Goal: Information Seeking & Learning: Find specific fact

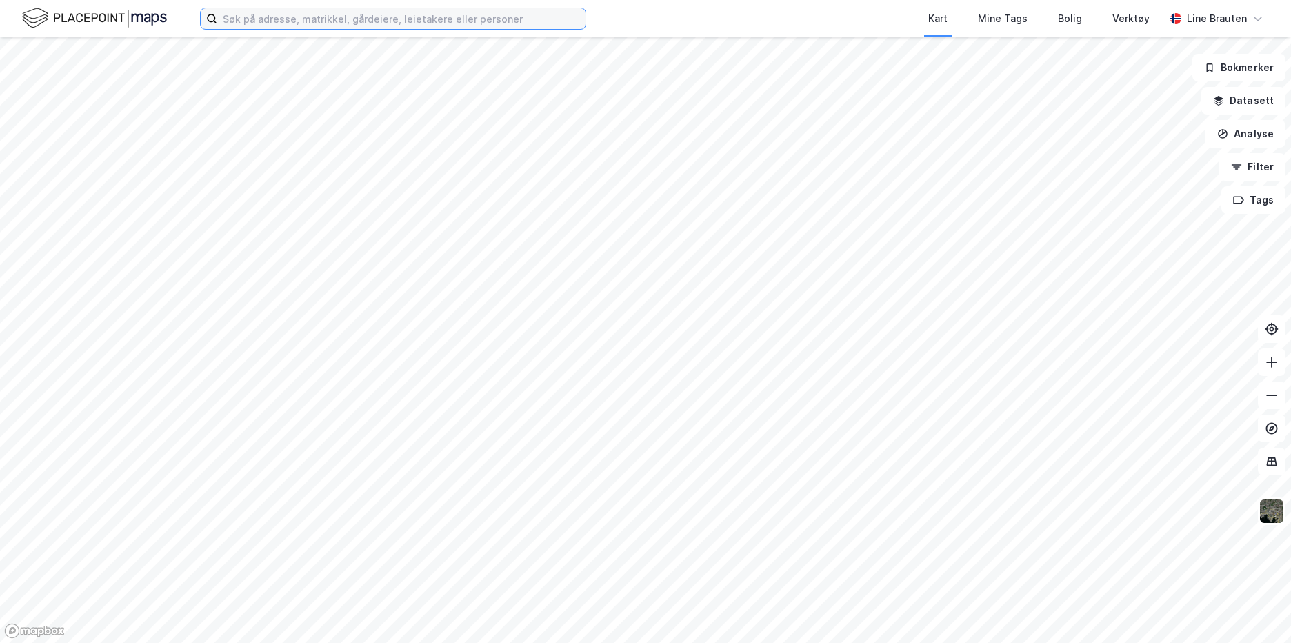
click at [277, 21] on input at bounding box center [401, 18] width 368 height 21
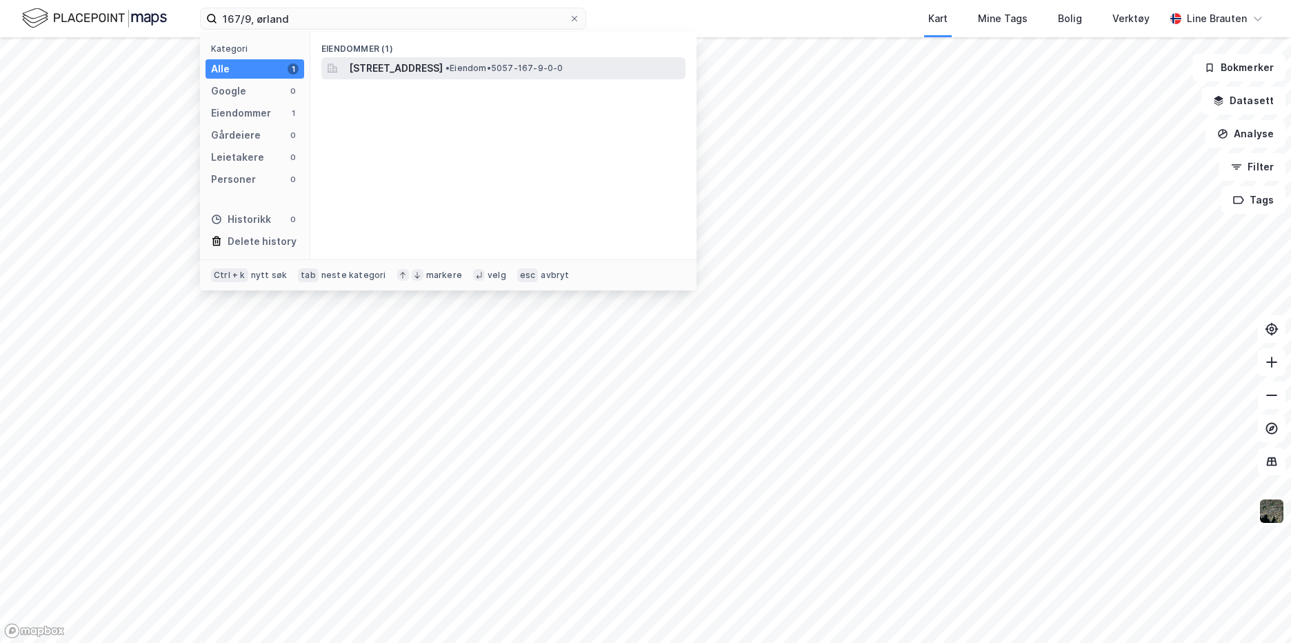
click at [413, 68] on span "[STREET_ADDRESS]" at bounding box center [396, 68] width 94 height 17
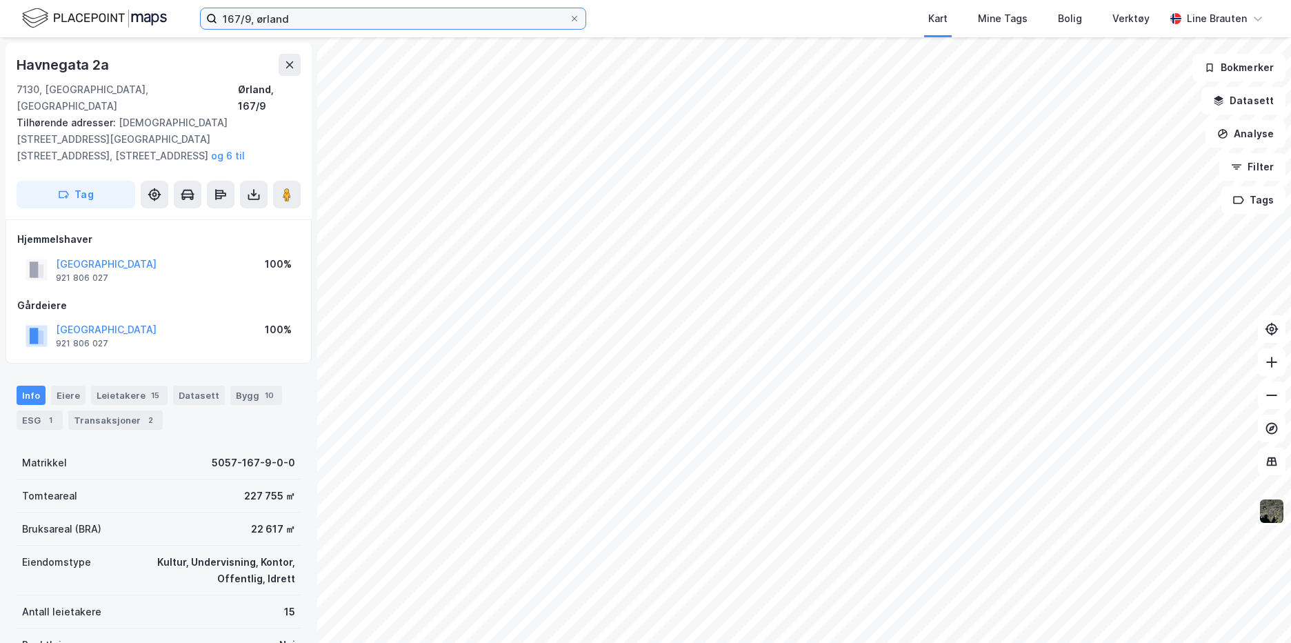
click at [249, 16] on input "167/9, ørland" at bounding box center [393, 18] width 352 height 21
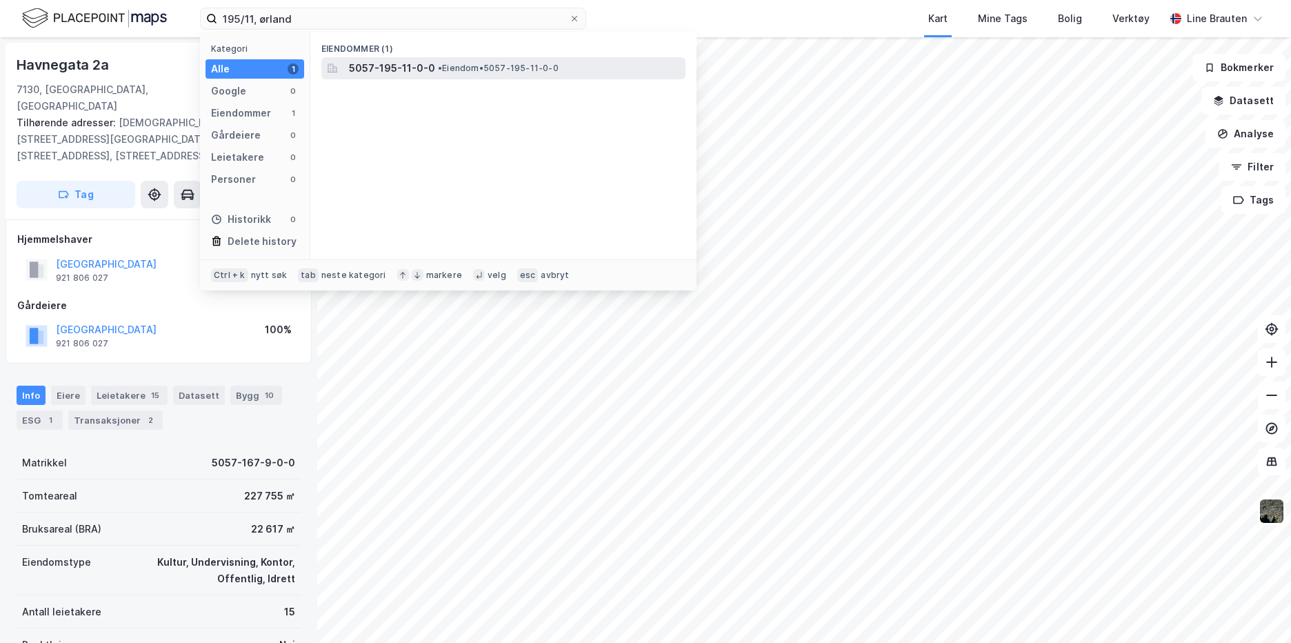
click at [406, 74] on span "5057-195-11-0-0" at bounding box center [392, 68] width 86 height 17
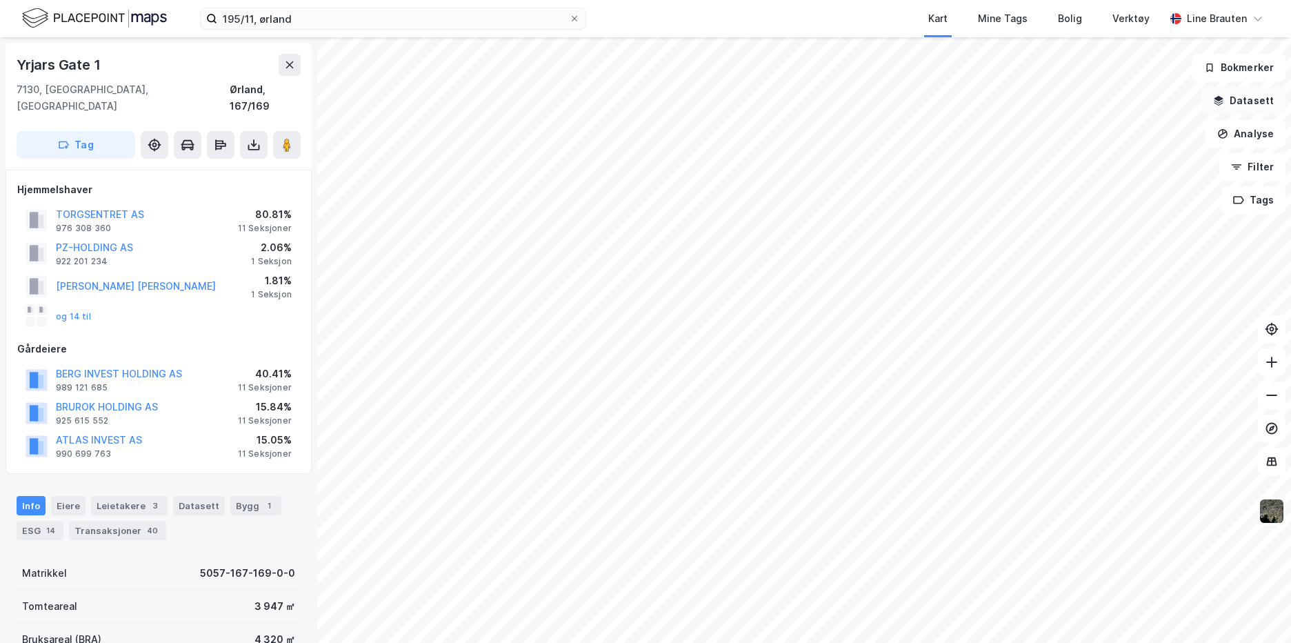
click at [1241, 99] on button "Datasett" at bounding box center [1243, 101] width 84 height 28
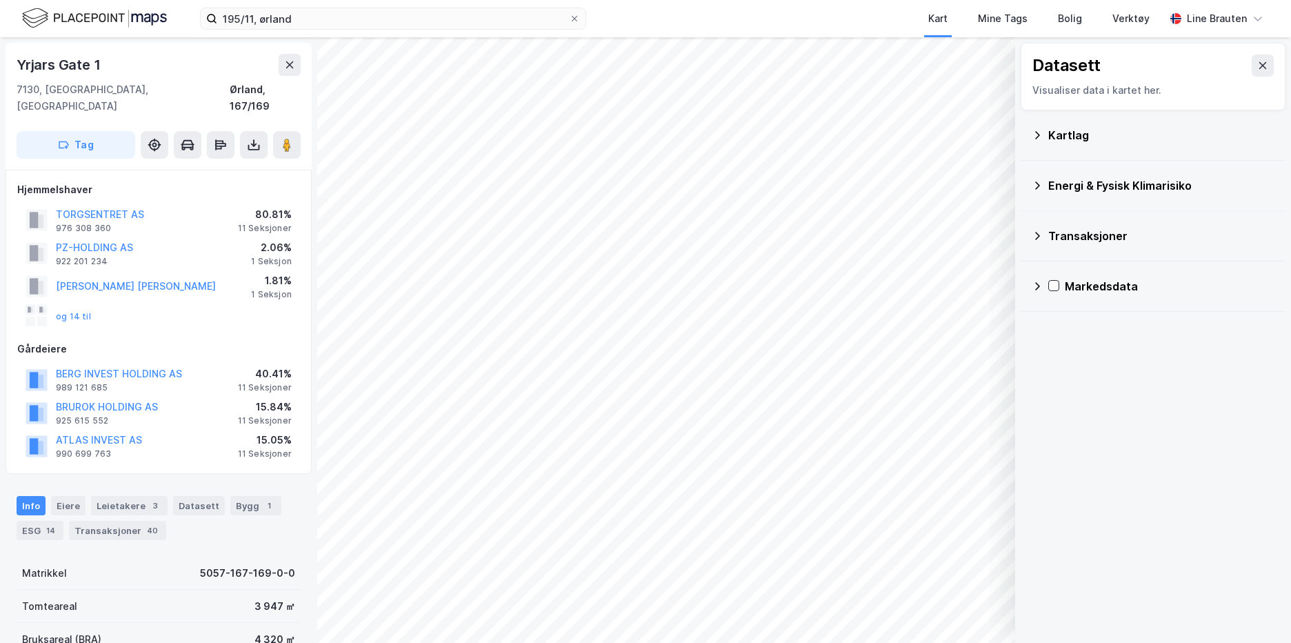
click at [1060, 132] on div "Kartlag" at bounding box center [1161, 135] width 226 height 17
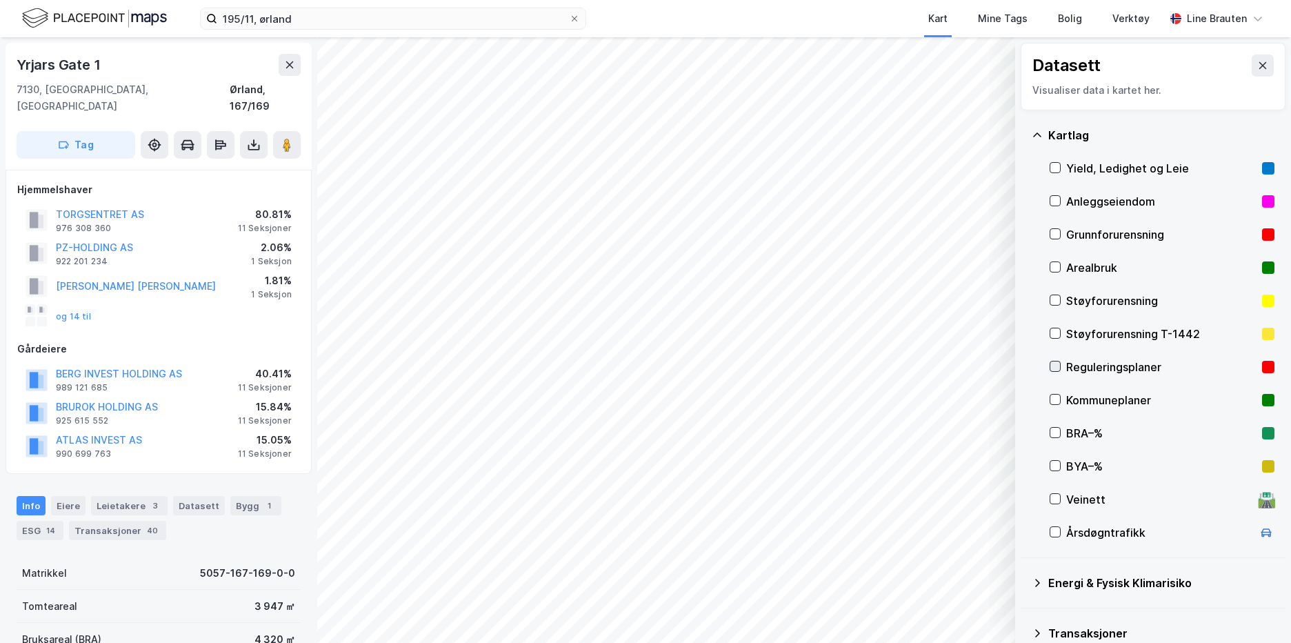
click at [1057, 364] on icon at bounding box center [1055, 366] width 10 height 10
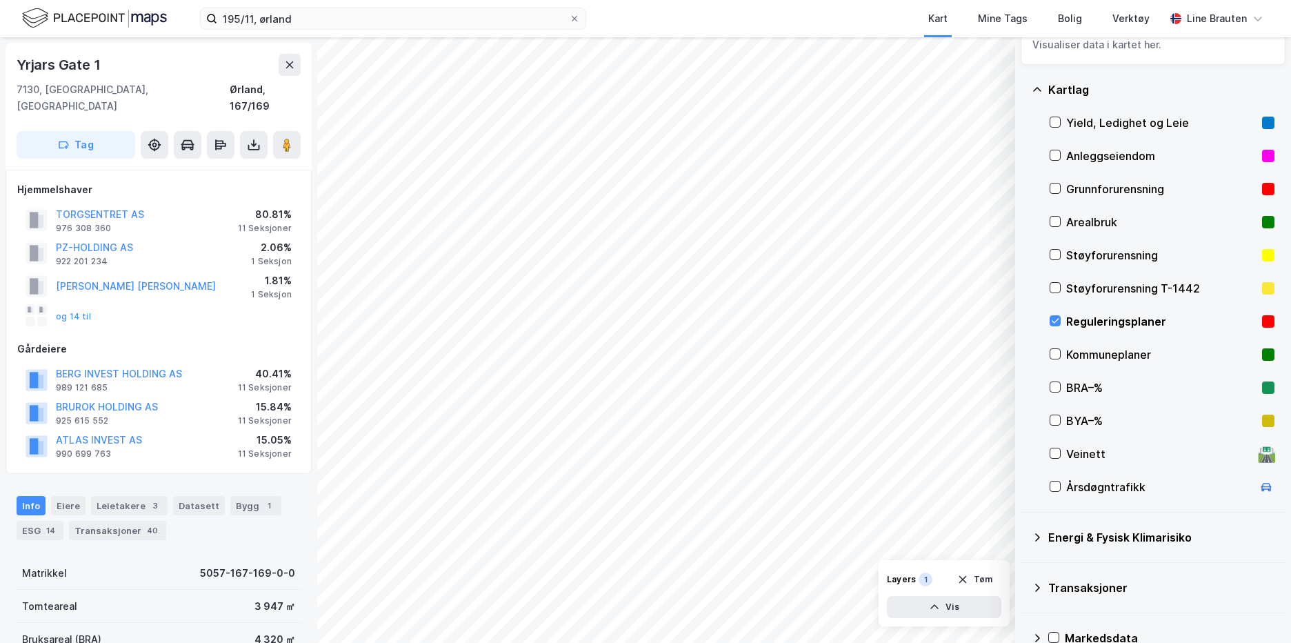
scroll to position [72, 0]
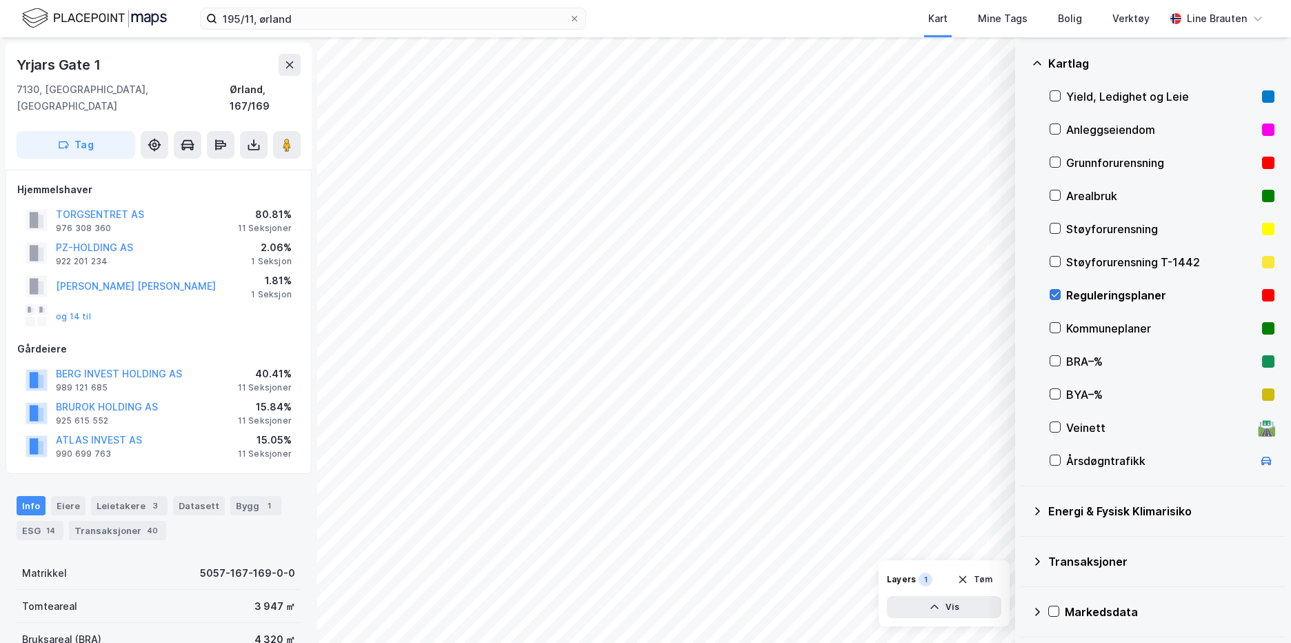
click at [1056, 299] on icon at bounding box center [1055, 295] width 10 height 10
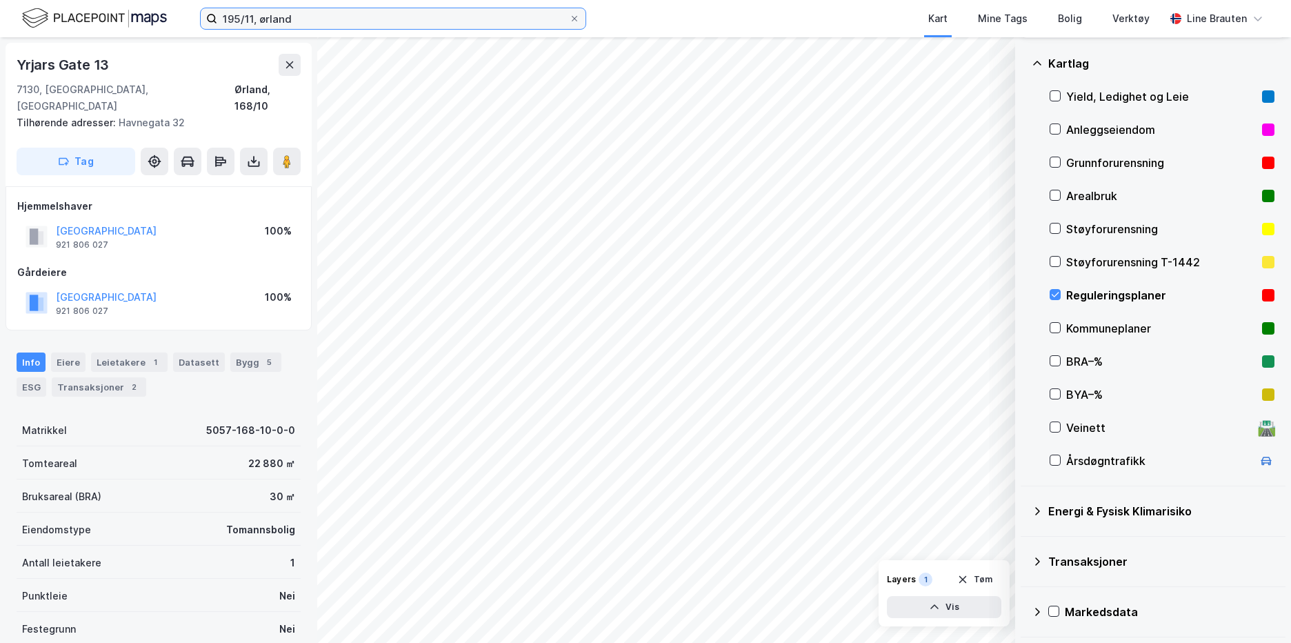
click at [308, 20] on input "195/11, ørland" at bounding box center [393, 18] width 352 height 21
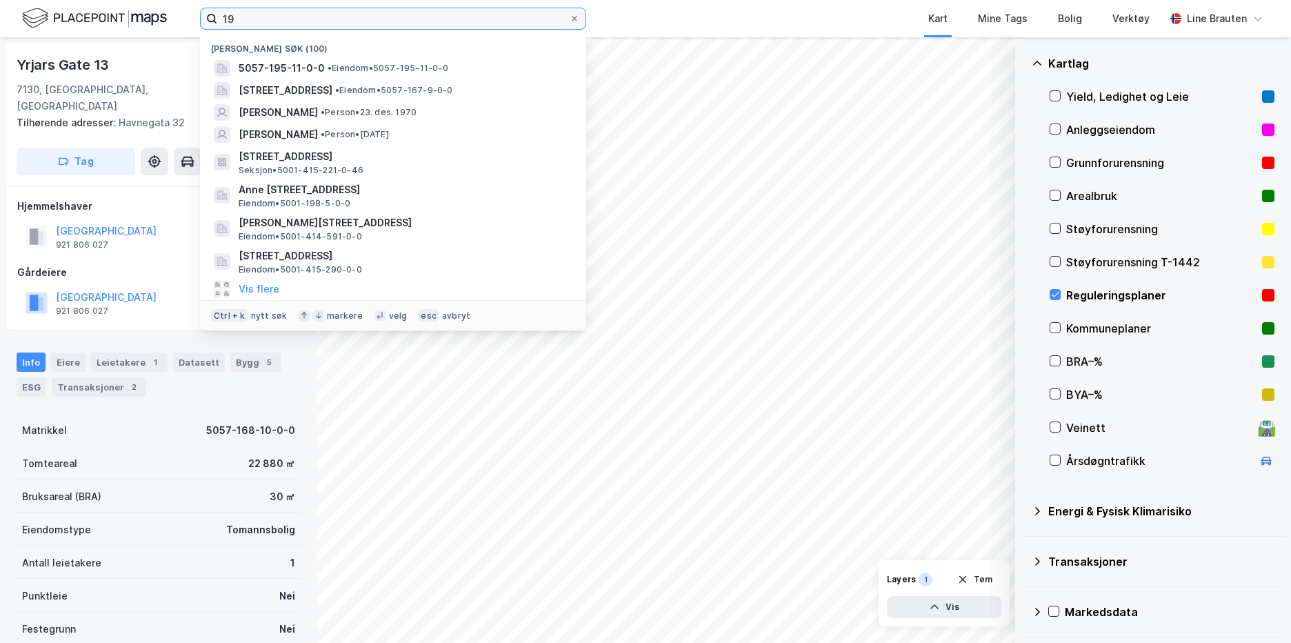
type input "1"
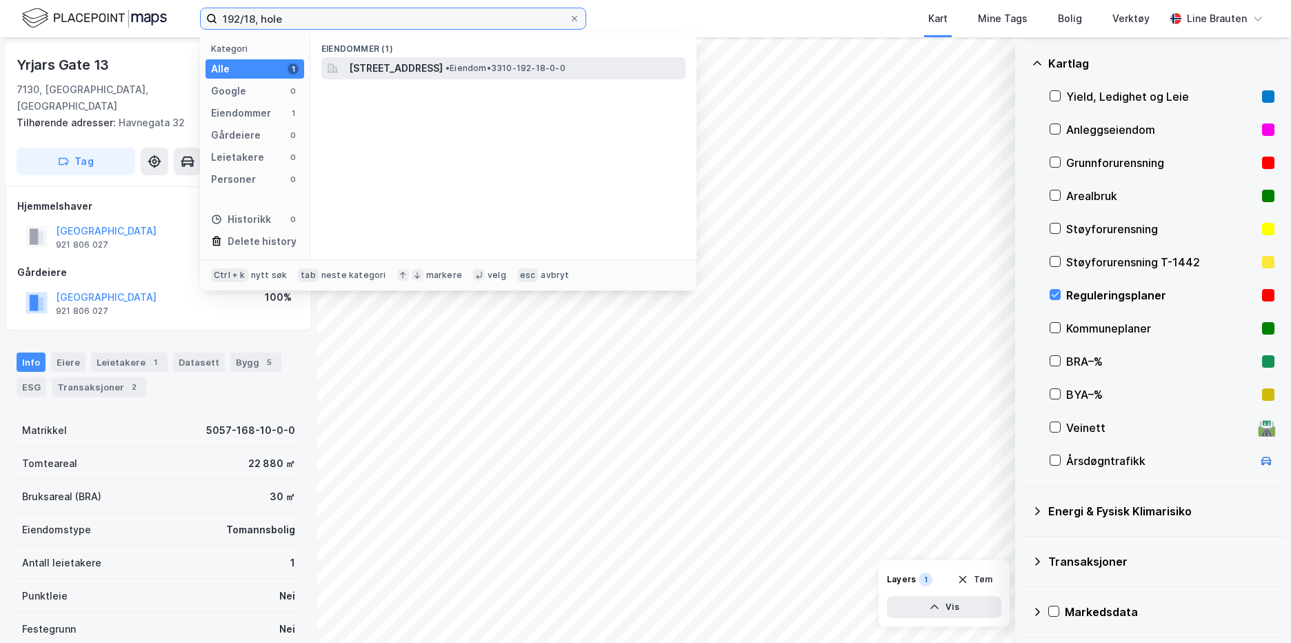
type input "192/18, hole"
click at [443, 66] on span "[STREET_ADDRESS]" at bounding box center [396, 68] width 94 height 17
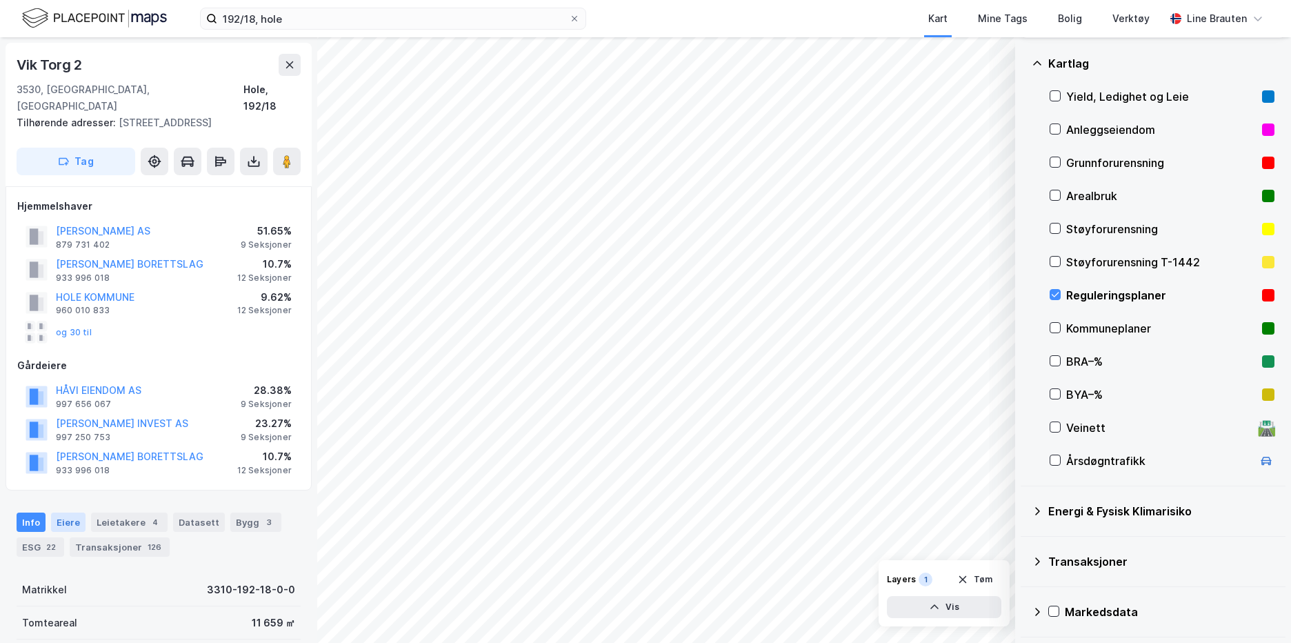
click at [63, 512] on div "Eiere" at bounding box center [68, 521] width 34 height 19
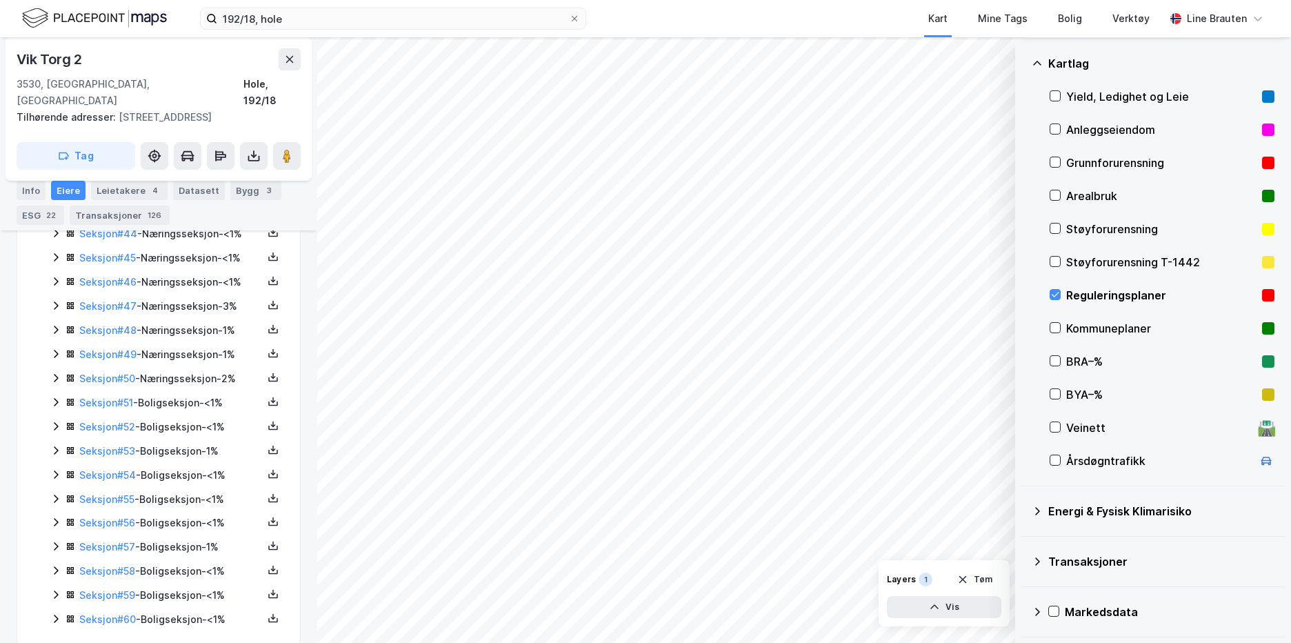
scroll to position [1470, 0]
click at [268, 561] on icon at bounding box center [273, 566] width 11 height 11
click at [176, 517] on div "Grunnbok" at bounding box center [190, 525] width 46 height 17
click at [55, 562] on icon at bounding box center [55, 567] width 11 height 11
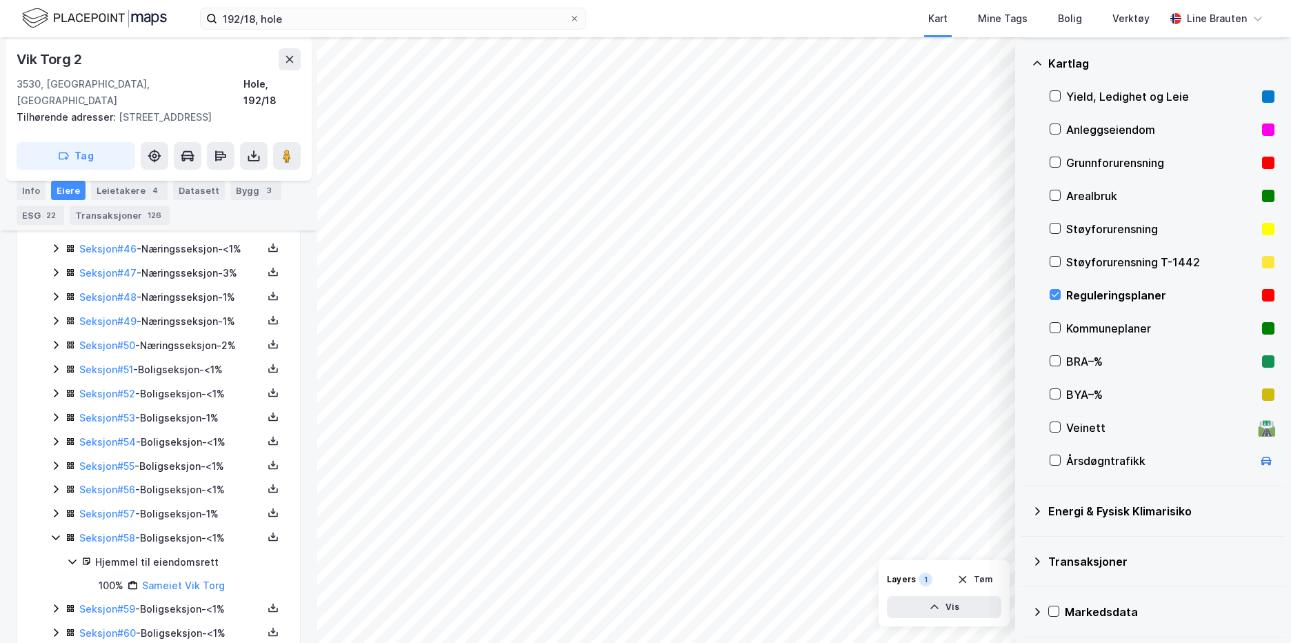
scroll to position [1516, 0]
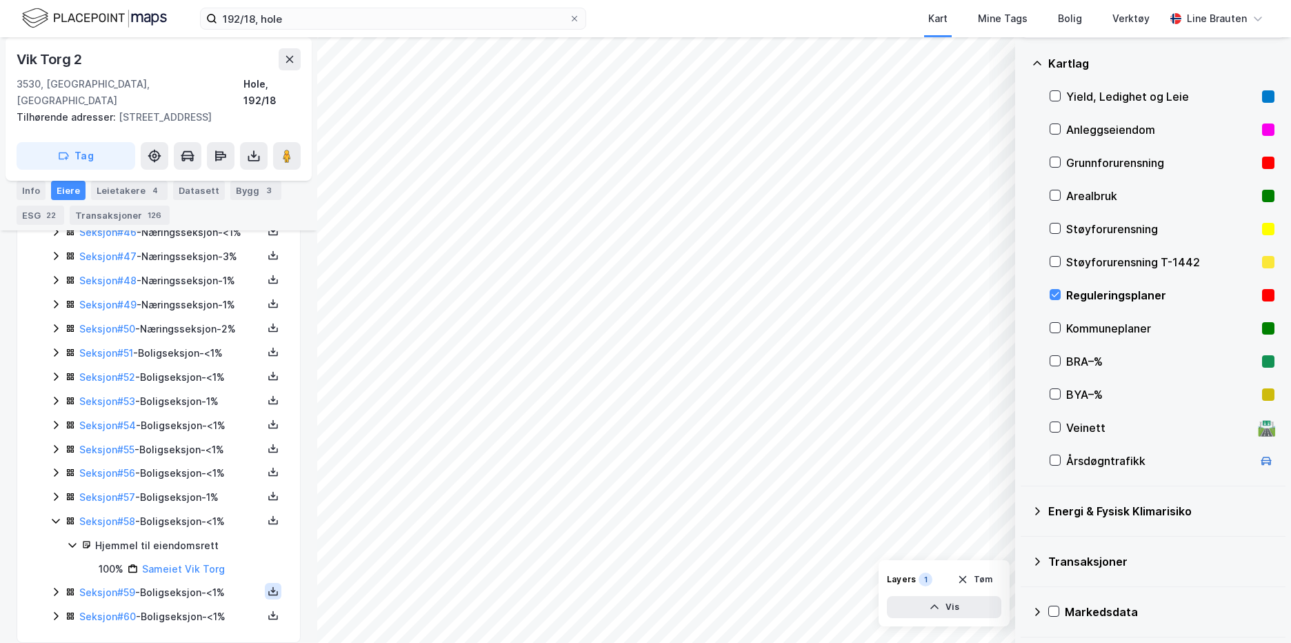
click at [268, 591] on icon at bounding box center [273, 593] width 10 height 5
click at [218, 534] on div "Grunnbok" at bounding box center [197, 549] width 121 height 33
click at [212, 563] on link "Sameiet Vik Torg" at bounding box center [183, 569] width 83 height 12
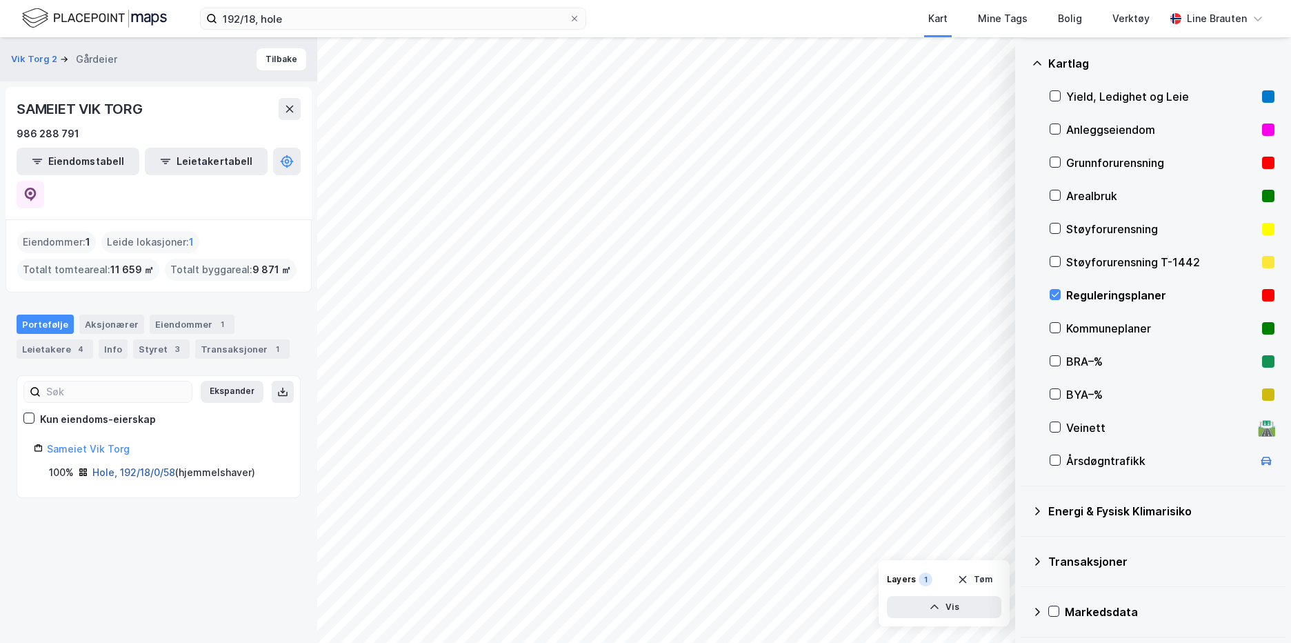
click at [126, 466] on link "Hole, 192/18/0/58" at bounding box center [133, 472] width 83 height 12
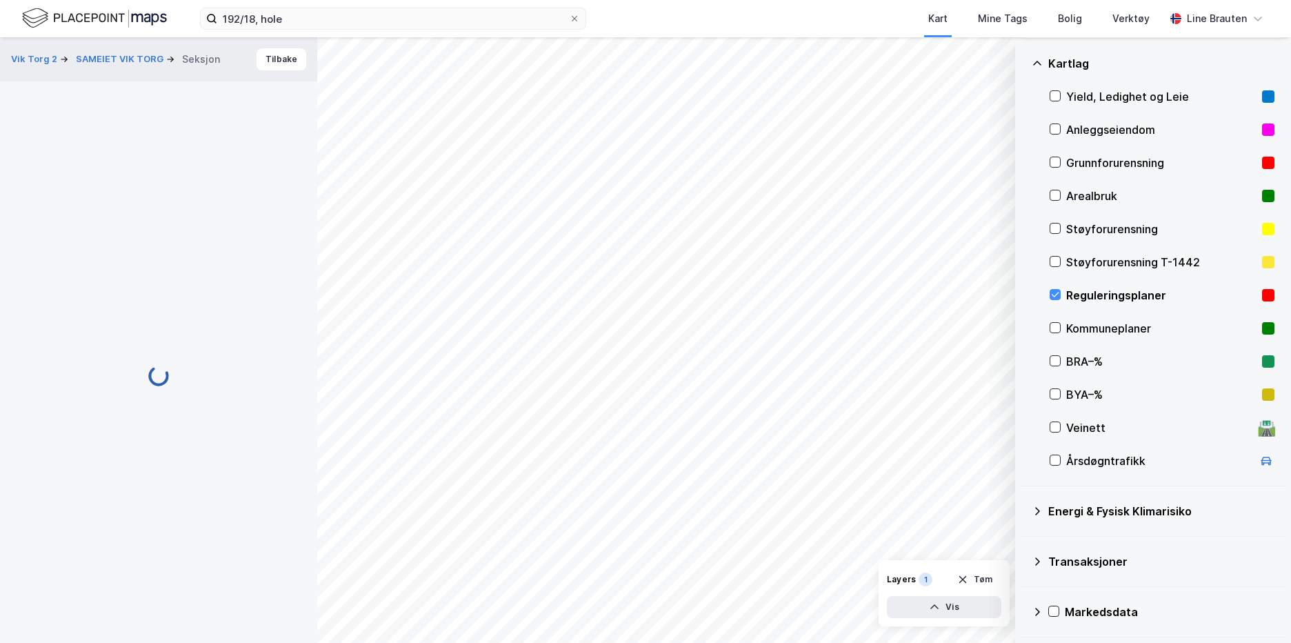
scroll to position [119, 0]
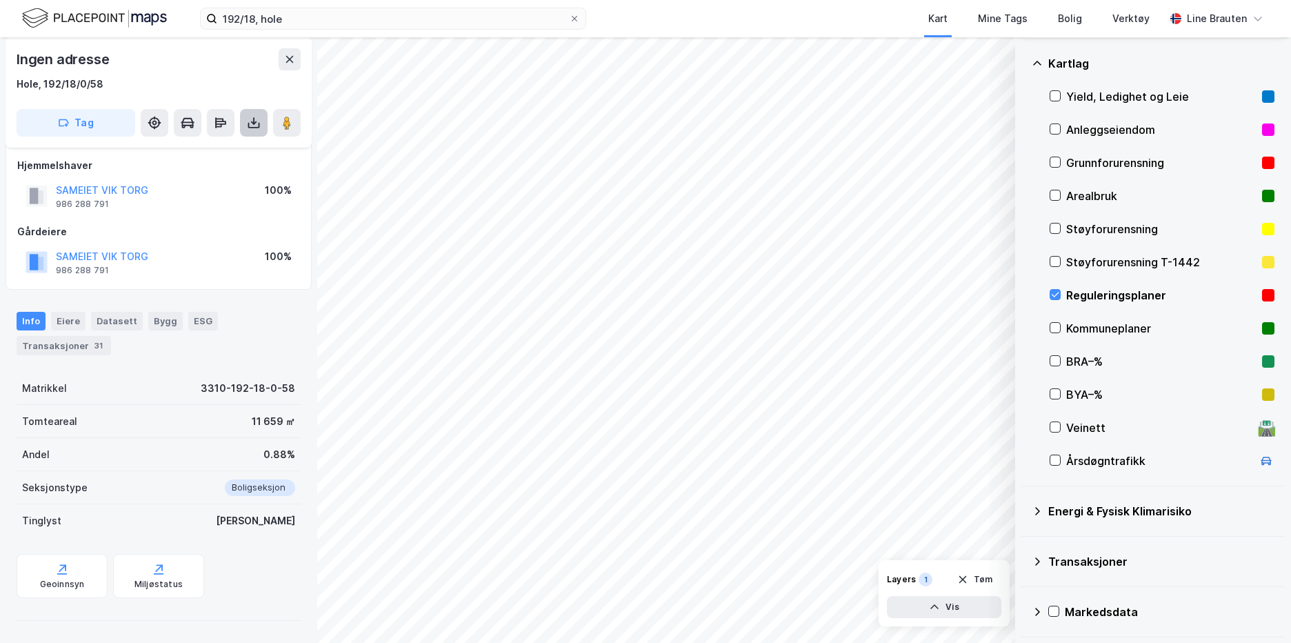
click at [255, 119] on icon at bounding box center [254, 123] width 14 height 14
click at [211, 149] on div "Last ned grunnbok" at bounding box center [186, 150] width 80 height 11
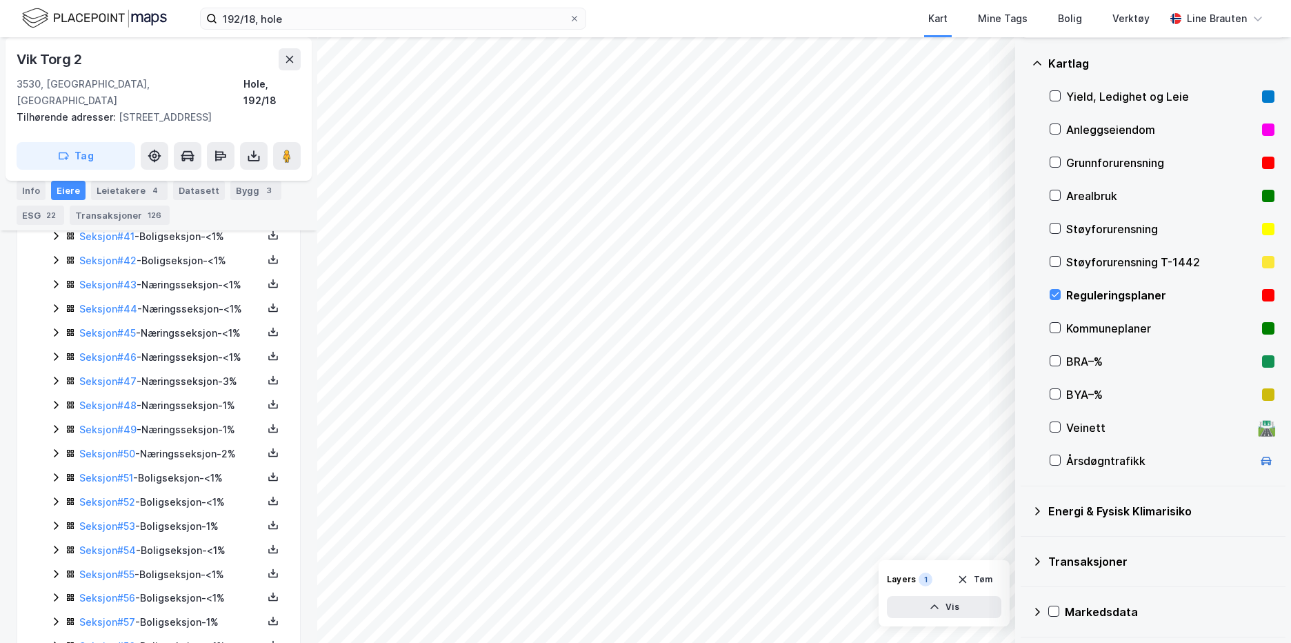
scroll to position [1470, 0]
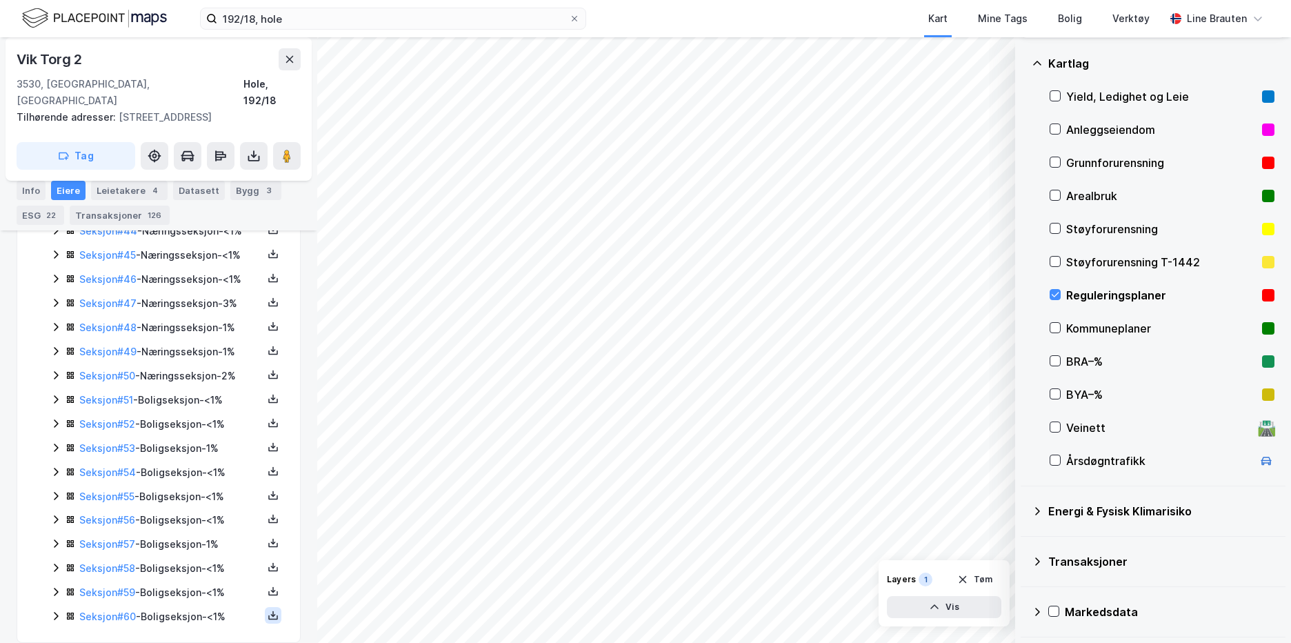
click at [268, 610] on icon at bounding box center [273, 615] width 11 height 11
click at [199, 565] on div "Grunnbok" at bounding box center [190, 573] width 46 height 17
click at [128, 538] on link "Seksjon # 57" at bounding box center [107, 544] width 56 height 12
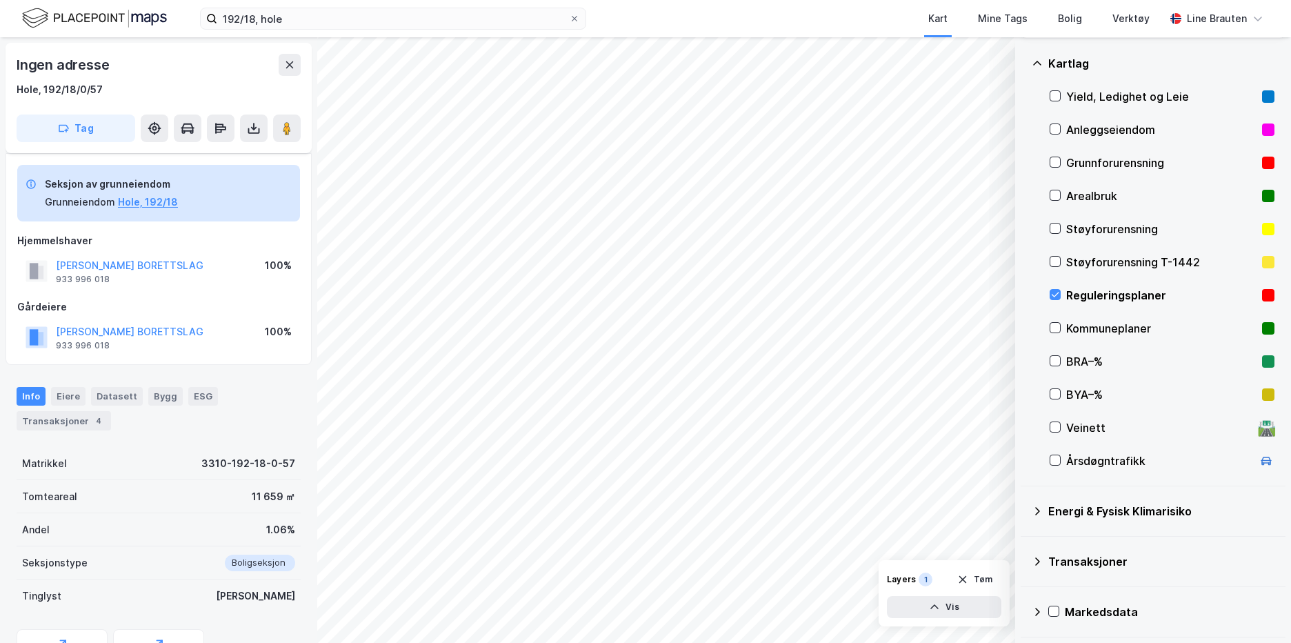
scroll to position [119, 0]
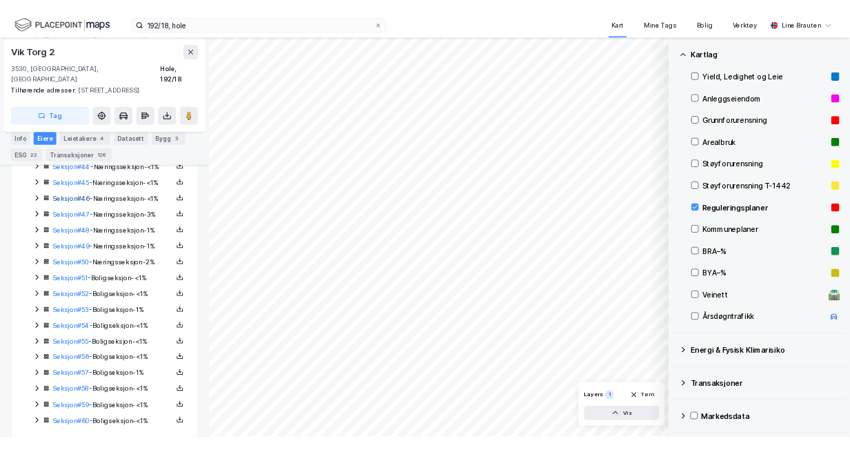
scroll to position [1470, 0]
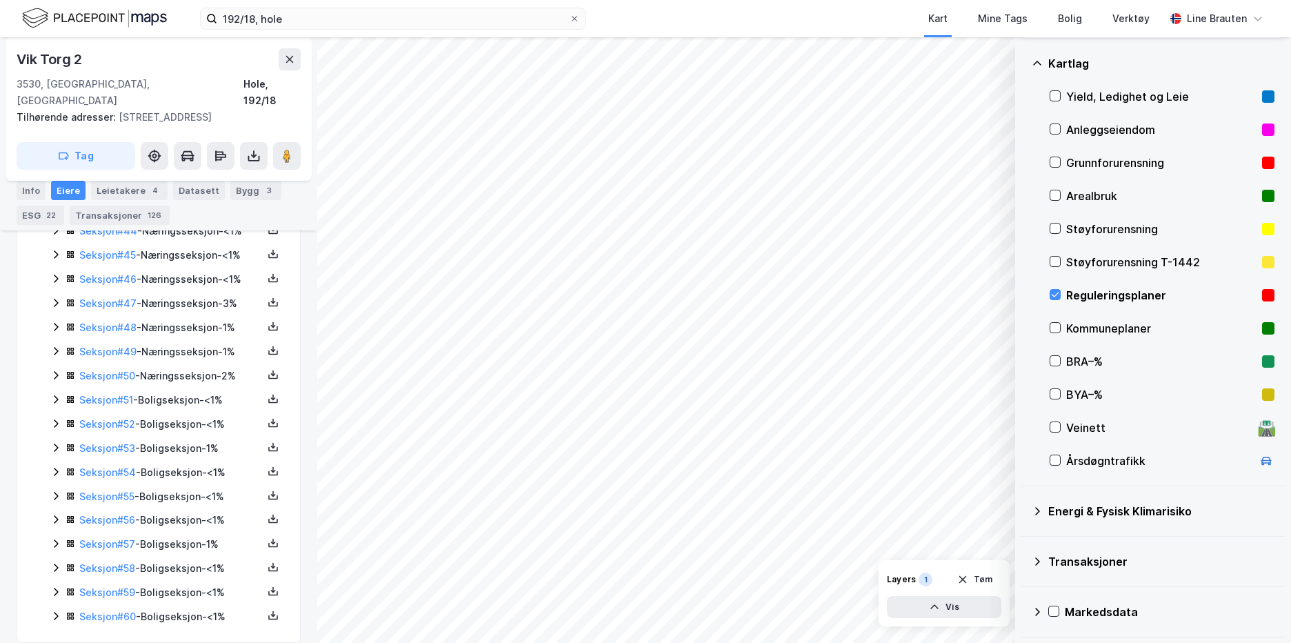
click at [53, 538] on icon at bounding box center [55, 543] width 11 height 11
click at [59, 514] on icon at bounding box center [55, 519] width 11 height 11
click at [52, 490] on icon at bounding box center [55, 495] width 11 height 11
